Goal: Check status

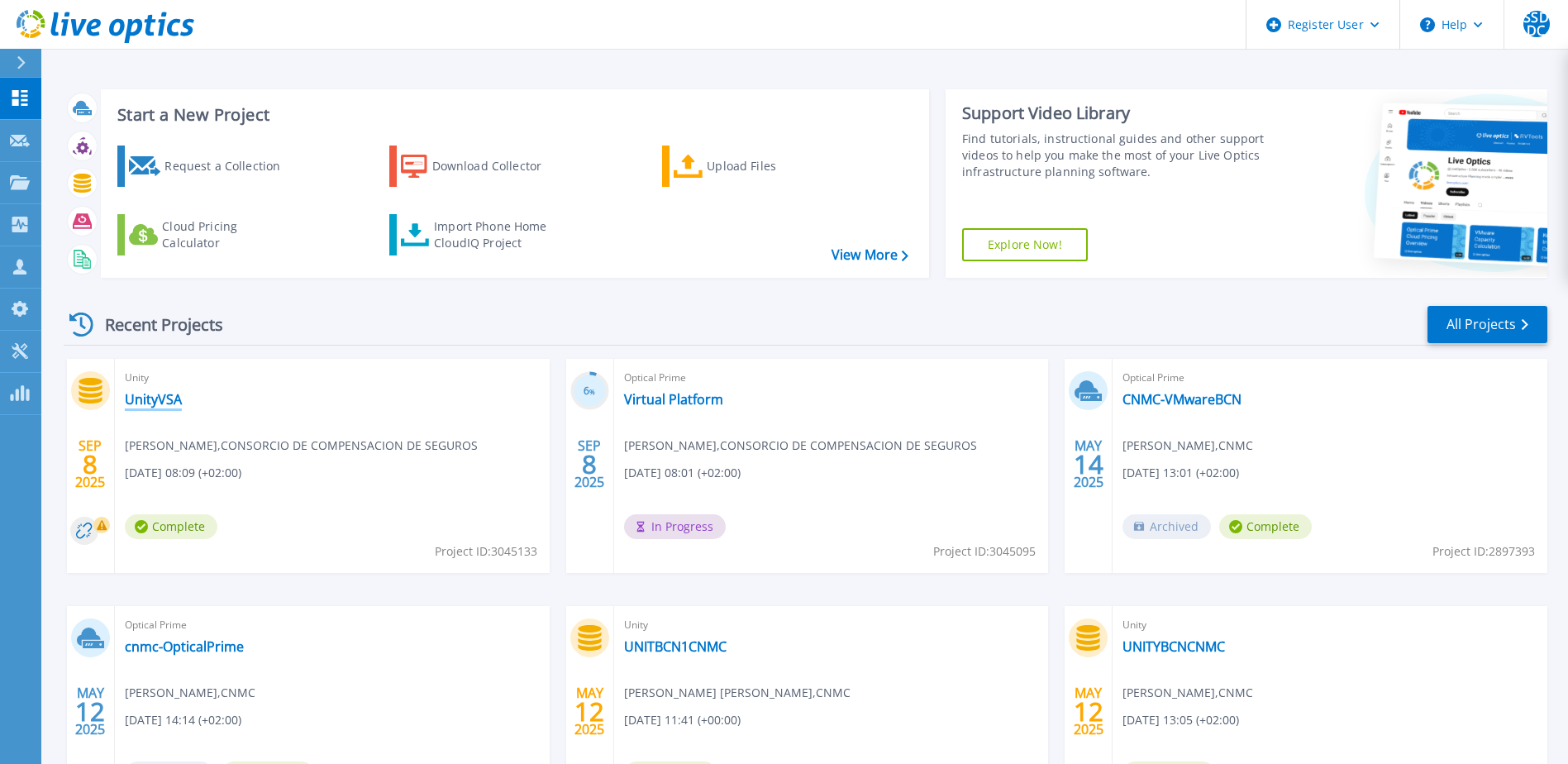
click at [164, 399] on link "UnityVSA" at bounding box center [154, 399] width 57 height 17
click at [698, 400] on link "Virtual Platform" at bounding box center [673, 399] width 99 height 17
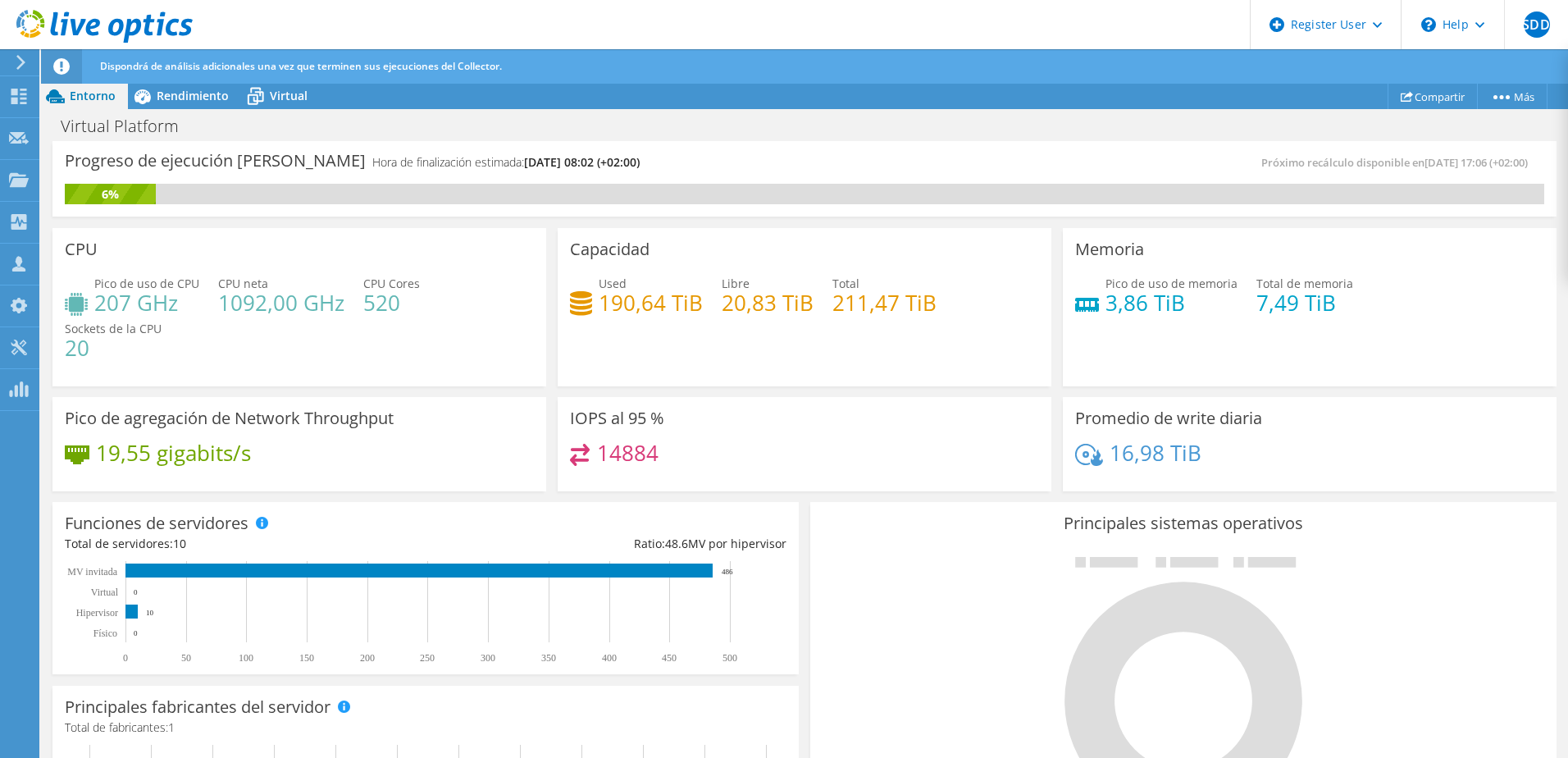
drag, startPoint x: 684, startPoint y: 404, endPoint x: 635, endPoint y: 193, distance: 216.6
click at [635, 193] on div "6%" at bounding box center [804, 194] width 1480 height 21
